Goal: Task Accomplishment & Management: Use online tool/utility

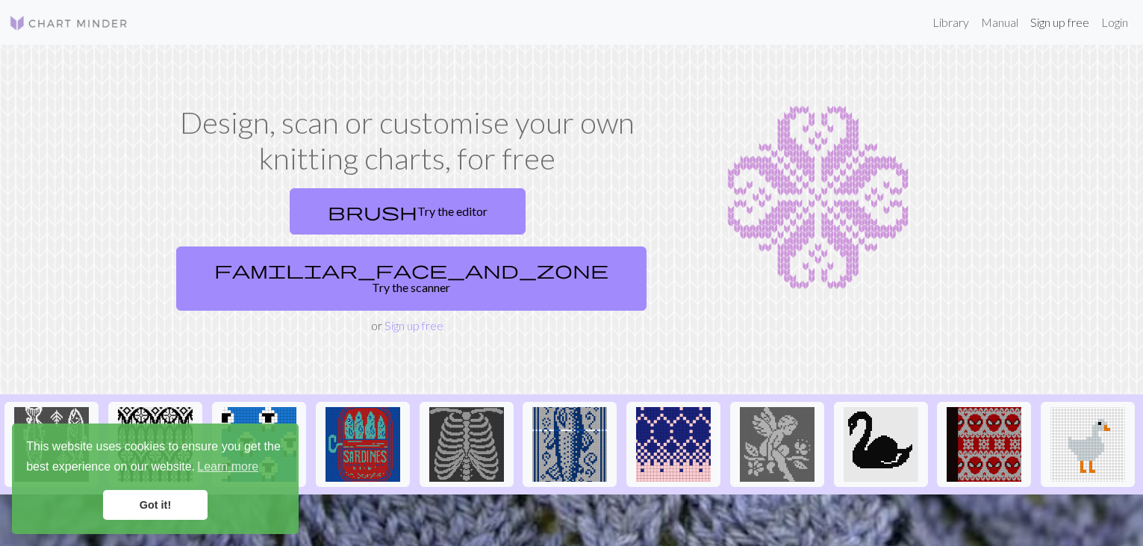
click at [1051, 24] on link "Sign up free" at bounding box center [1059, 22] width 71 height 30
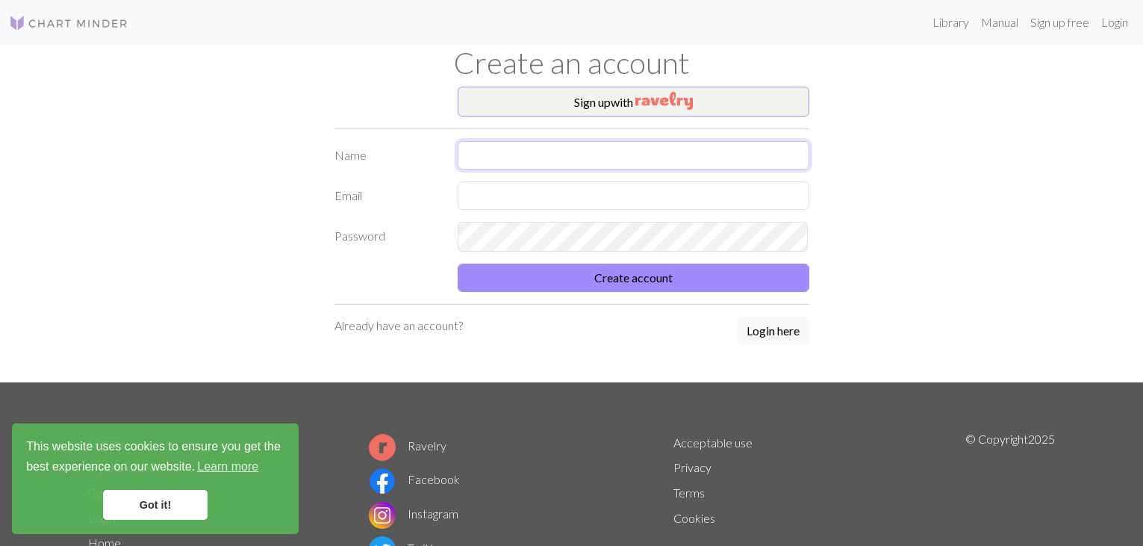
click at [574, 150] on input "text" at bounding box center [634, 155] width 352 height 28
type input "[PERSON_NAME] [PERSON_NAME]"
click at [517, 220] on form "Name [PERSON_NAME] [PERSON_NAME] Email Password Create account" at bounding box center [571, 216] width 475 height 151
click at [517, 210] on input "text" at bounding box center [634, 195] width 352 height 28
type input "[EMAIL_ADDRESS][DOMAIN_NAME]"
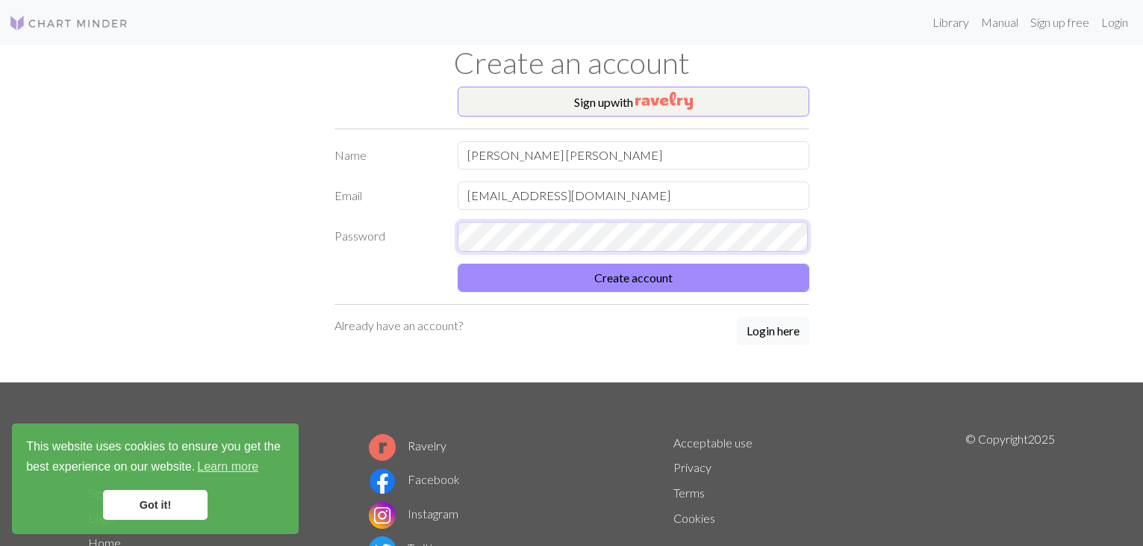
click at [458, 263] on button "Create account" at bounding box center [634, 277] width 352 height 28
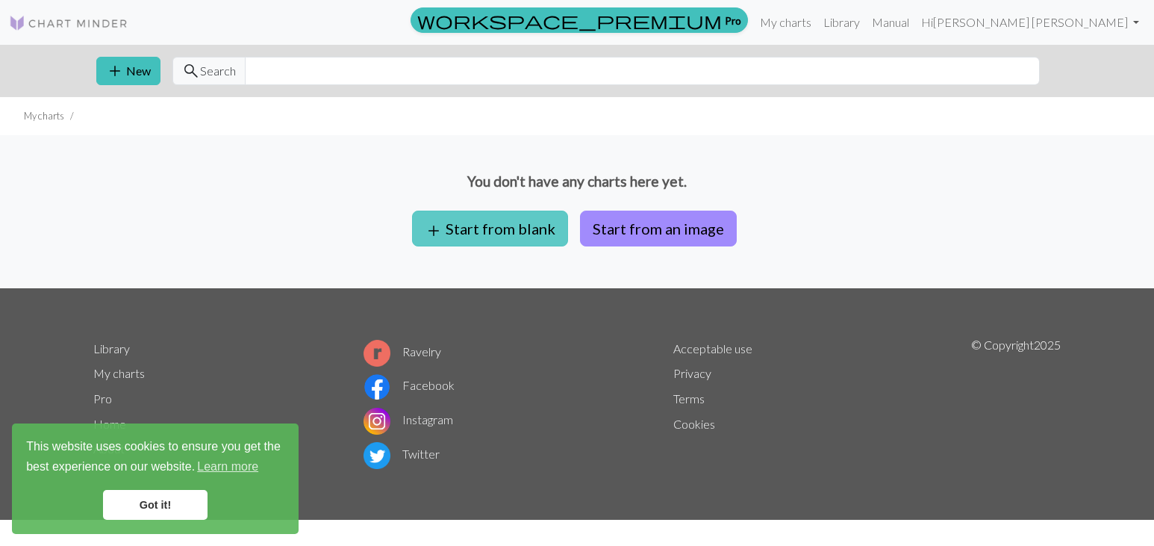
click at [517, 231] on button "add Start from blank" at bounding box center [490, 228] width 156 height 36
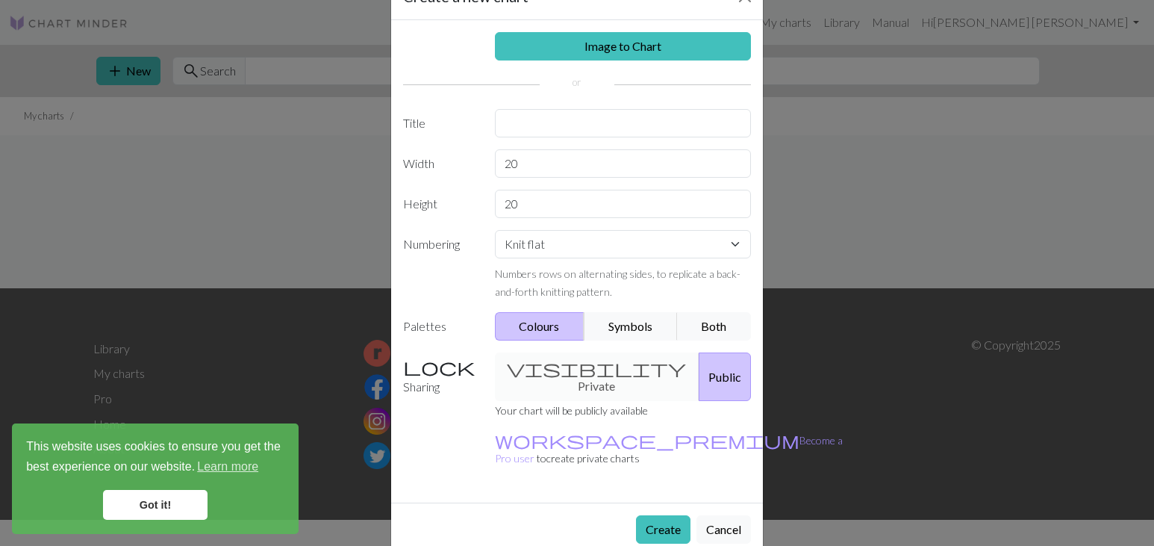
scroll to position [75, 0]
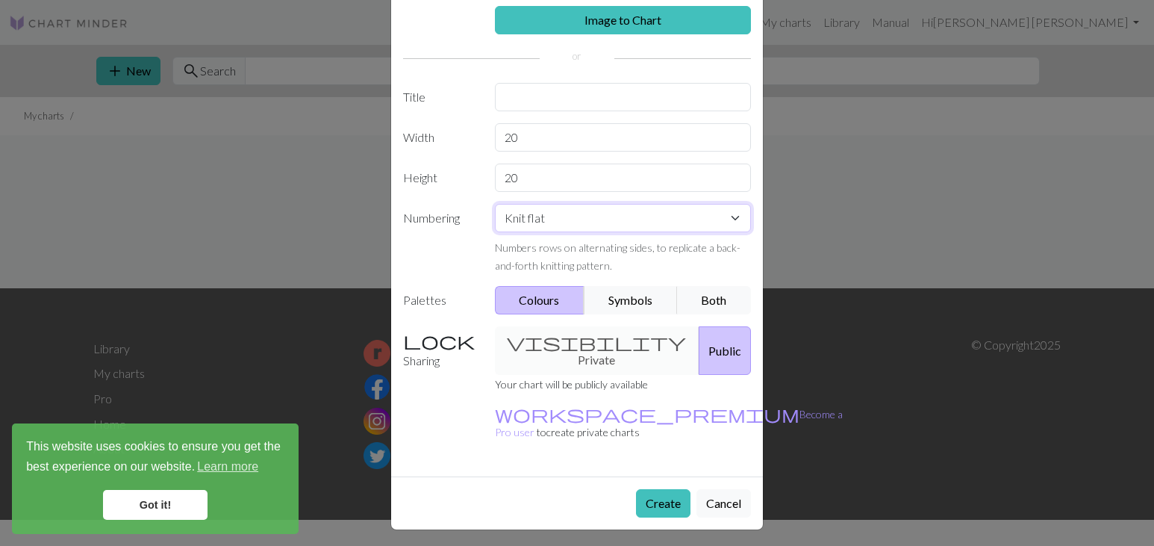
click at [605, 232] on select "Knit flat Knit in the round Lace knitting Cross stitch" at bounding box center [623, 218] width 257 height 28
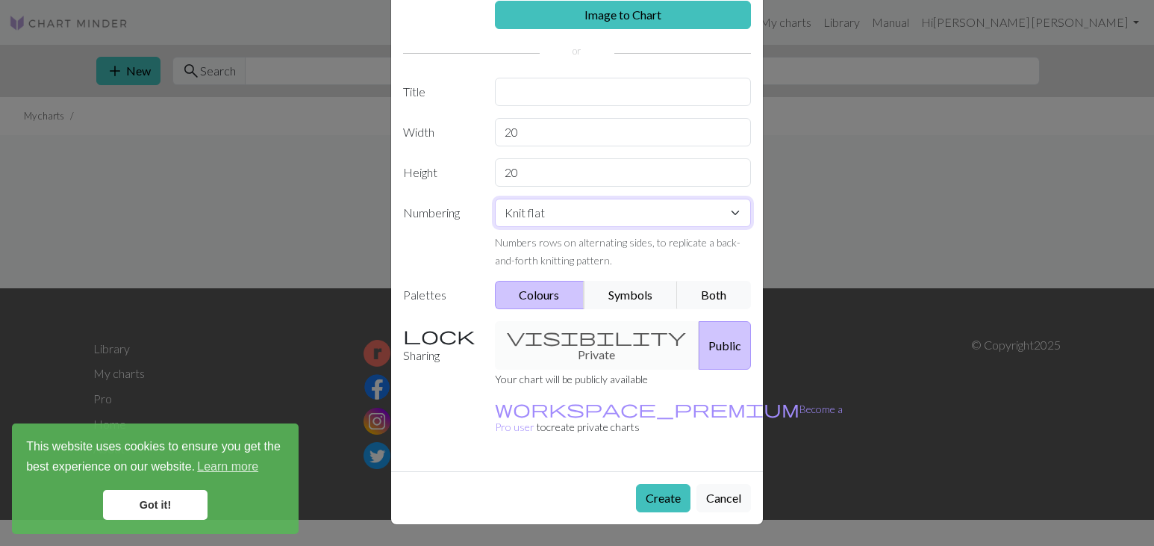
scroll to position [116, 0]
click at [620, 290] on button "Symbols" at bounding box center [631, 295] width 94 height 28
click at [703, 286] on button "Both" at bounding box center [714, 295] width 75 height 28
click at [534, 292] on button "Colours" at bounding box center [540, 295] width 90 height 28
click at [724, 498] on button "Cancel" at bounding box center [723, 498] width 54 height 28
